Goal: Answer question/provide support

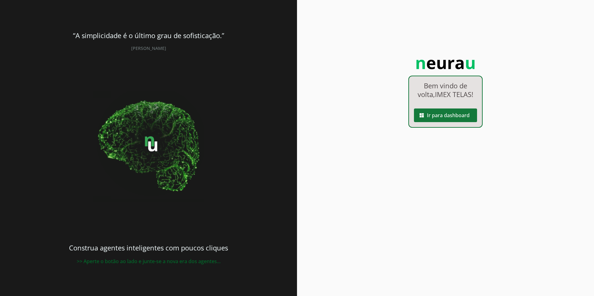
click at [449, 119] on span at bounding box center [445, 115] width 63 height 15
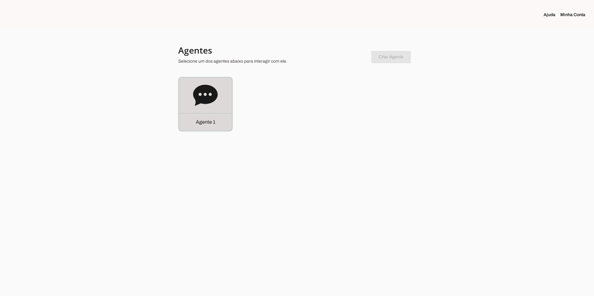
click at [206, 102] on icon at bounding box center [205, 94] width 24 height 21
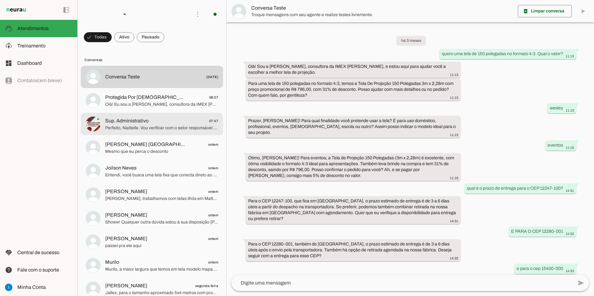
scroll to position [282, 0]
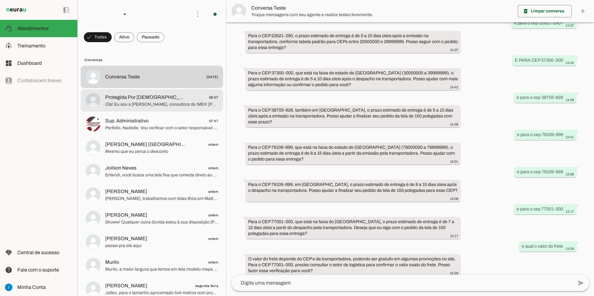
click at [152, 93] on span "Protegida Por [DEMOGRAPHIC_DATA] 🙏🏼" at bounding box center [145, 96] width 81 height 7
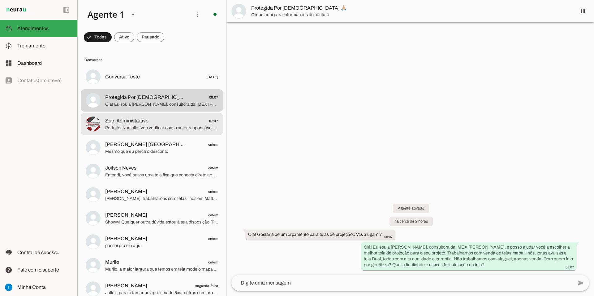
click at [144, 117] on span "Sup. Administrativo" at bounding box center [126, 120] width 43 height 7
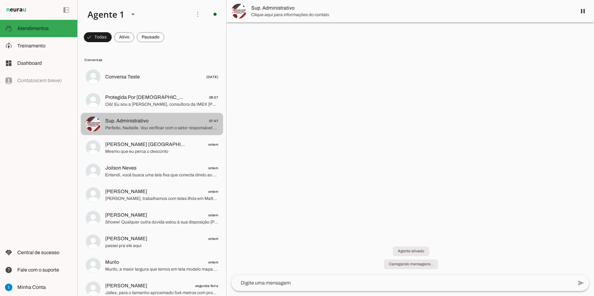
scroll to position [452, 0]
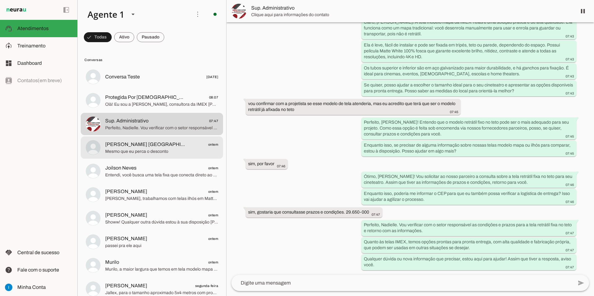
click at [151, 148] on span "Mesmo que eu perca o desconto" at bounding box center [161, 151] width 113 height 6
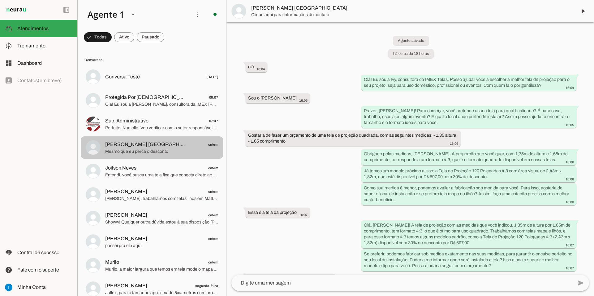
scroll to position [999, 0]
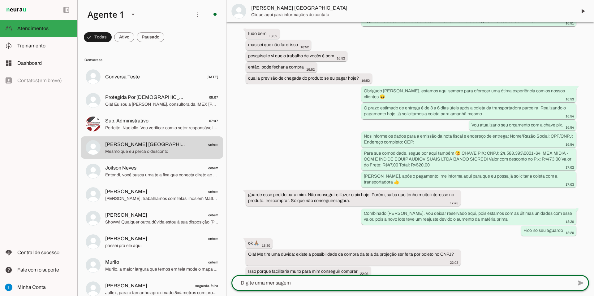
click at [312, 283] on textarea at bounding box center [403, 282] width 342 height 7
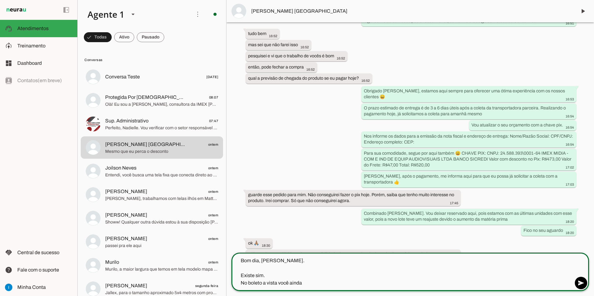
scroll to position [1022, 0]
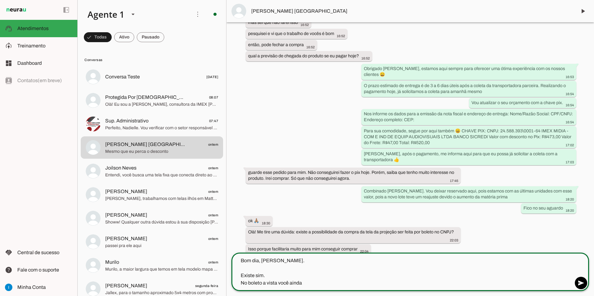
drag, startPoint x: 306, startPoint y: 283, endPoint x: 278, endPoint y: 285, distance: 27.9
click at [278, 285] on textarea "Bom dia, [PERSON_NAME]. Existe sim. No boleto a vista você ainda" at bounding box center [403, 272] width 342 height 30
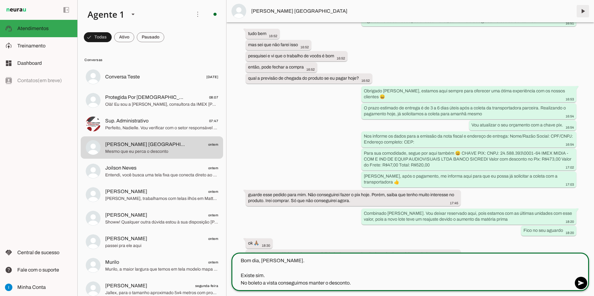
type textarea "Bom dia, [PERSON_NAME]. Existe sim. No boleto a vista conseguimos manter o desc…"
type md-outlined-text-field "Bom dia, [PERSON_NAME]. Existe sim. No boleto a vista conseguimos manter o desc…"
click at [587, 8] on span at bounding box center [583, 11] width 15 height 15
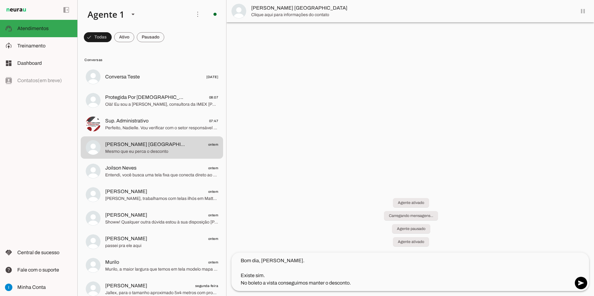
scroll to position [1014, 0]
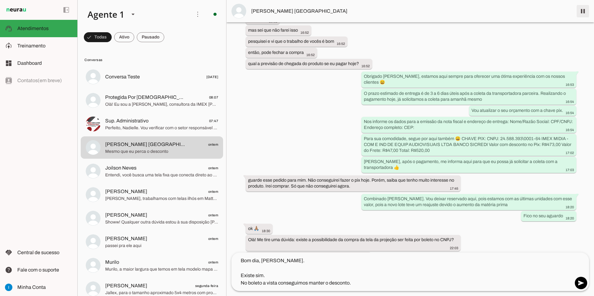
click at [586, 9] on span at bounding box center [583, 11] width 15 height 15
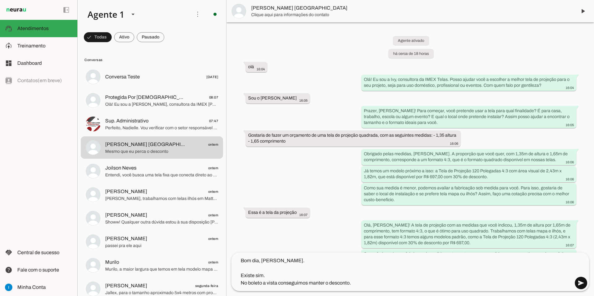
click at [577, 285] on span at bounding box center [581, 282] width 15 height 15
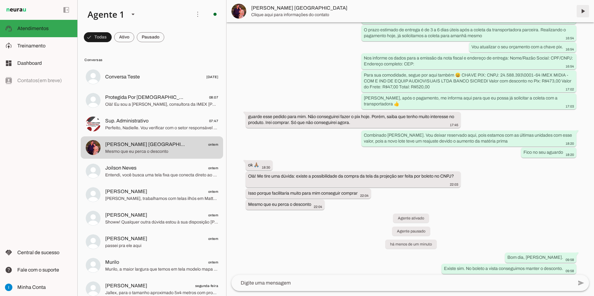
scroll to position [1063, 0]
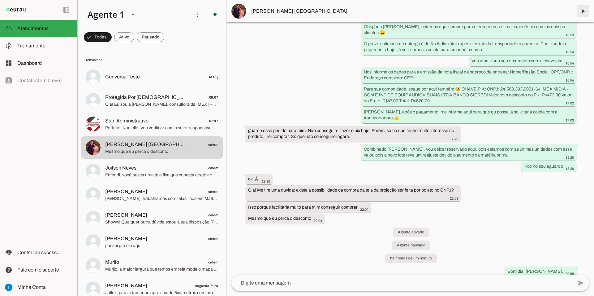
click at [586, 10] on span at bounding box center [583, 11] width 15 height 15
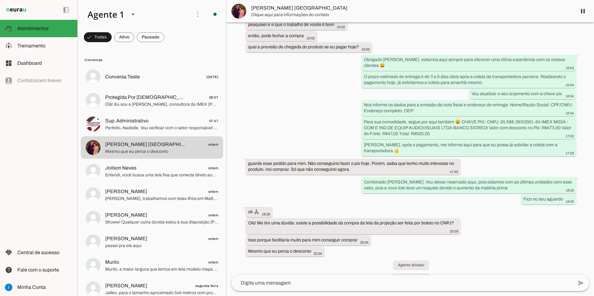
scroll to position [1078, 0]
